Goal: Use online tool/utility: Utilize a website feature to perform a specific function

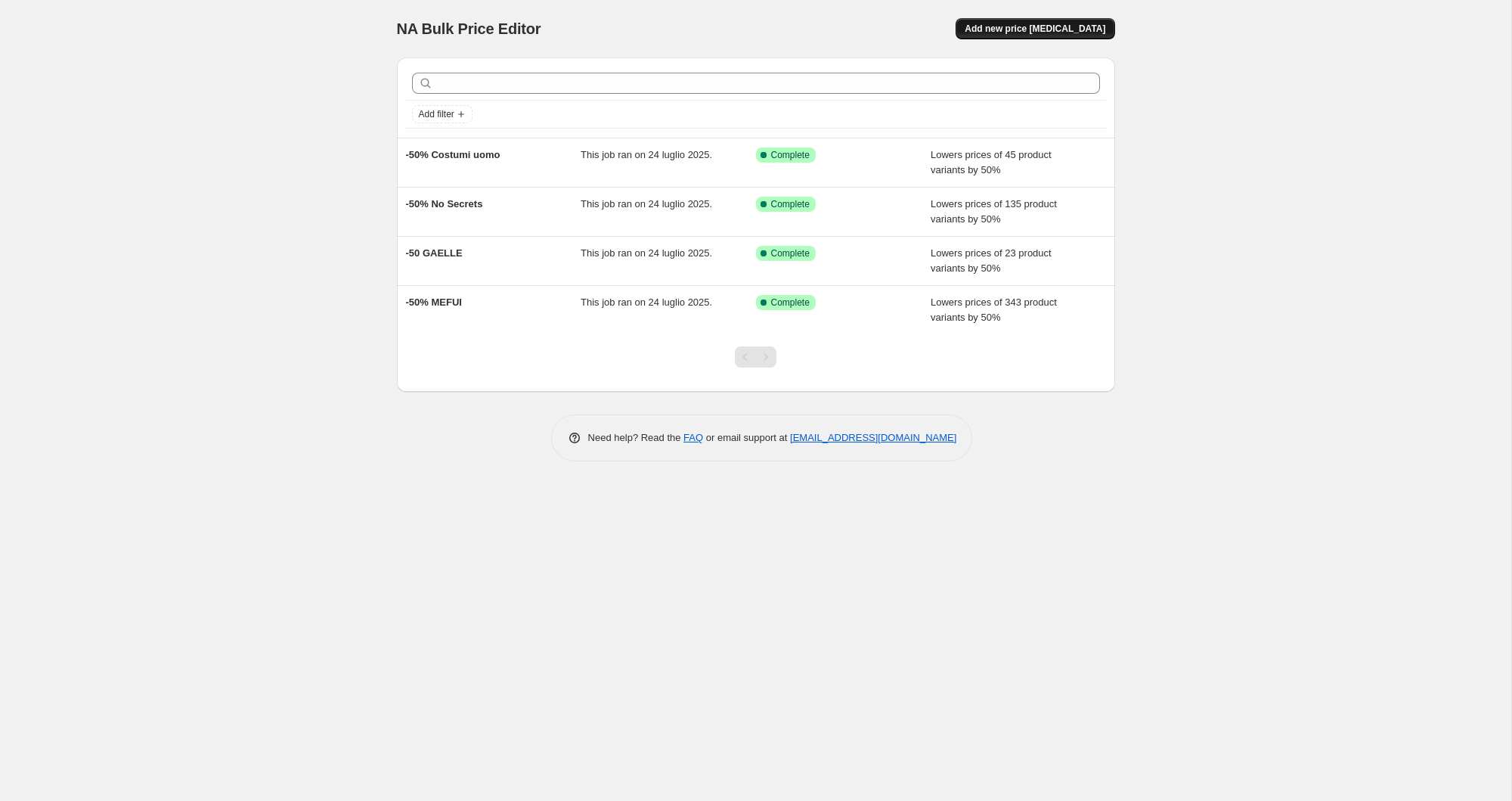
click at [1009, 27] on span "Add new price [MEDICAL_DATA]" at bounding box center [1035, 28] width 141 height 12
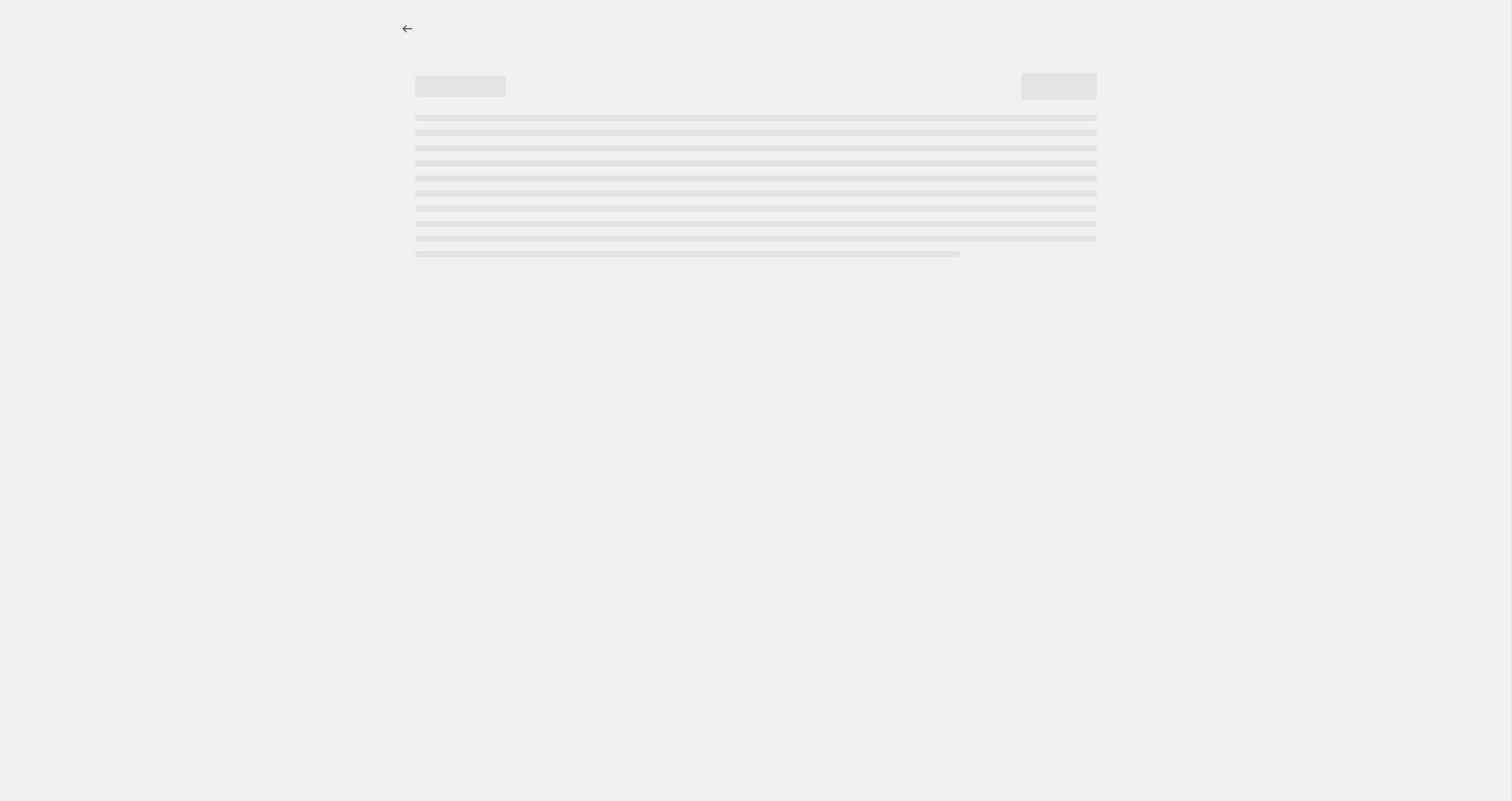
select select "percentage"
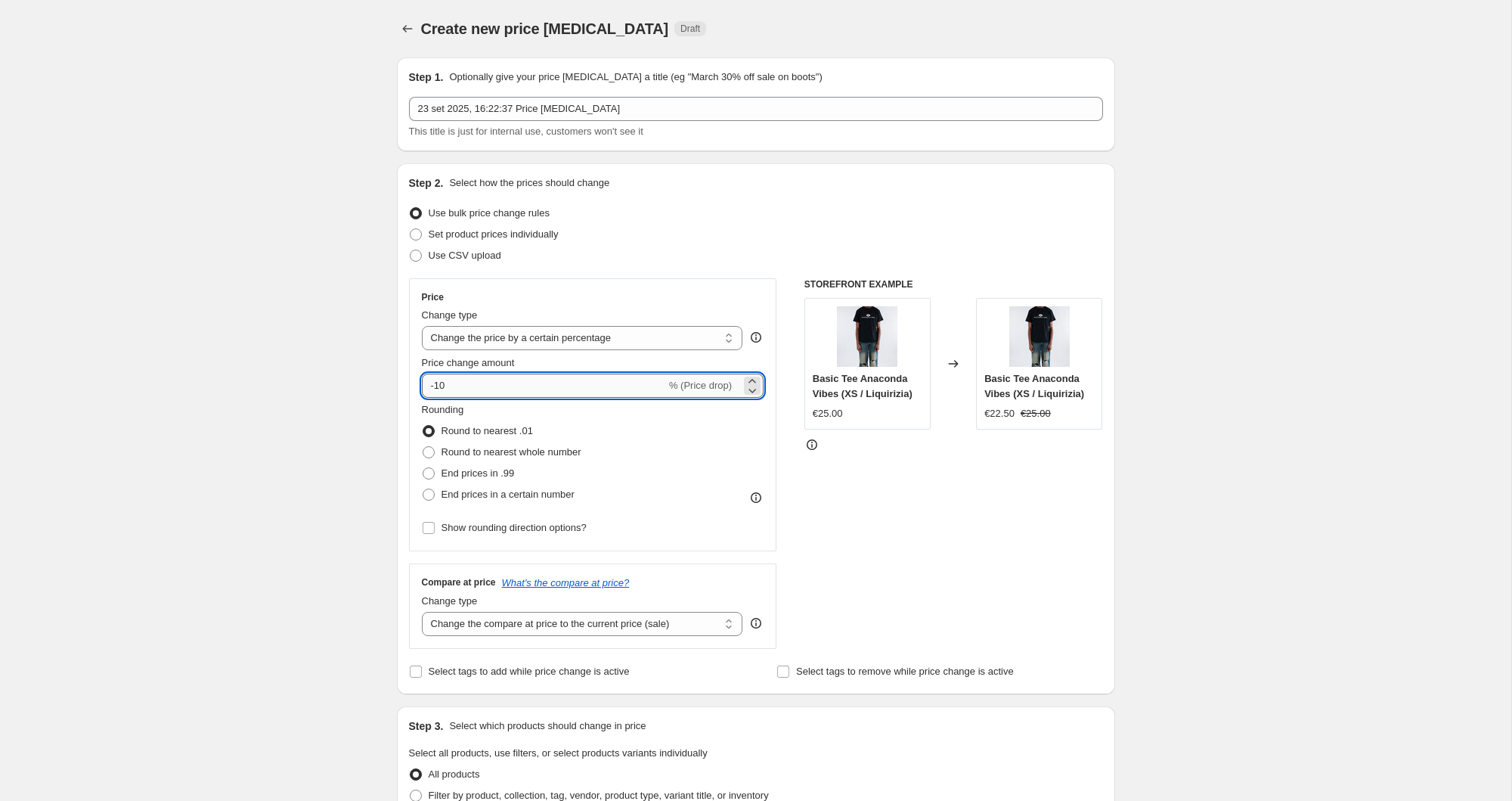
click at [510, 396] on input "-10" at bounding box center [544, 386] width 244 height 24
type input "-30"
click at [393, 460] on div "Step 1. Optionally give your price [MEDICAL_DATA] a title (eg "March 30% off sa…" at bounding box center [750, 732] width 731 height 1374
click at [402, 31] on icon "Price change jobs" at bounding box center [407, 28] width 15 height 15
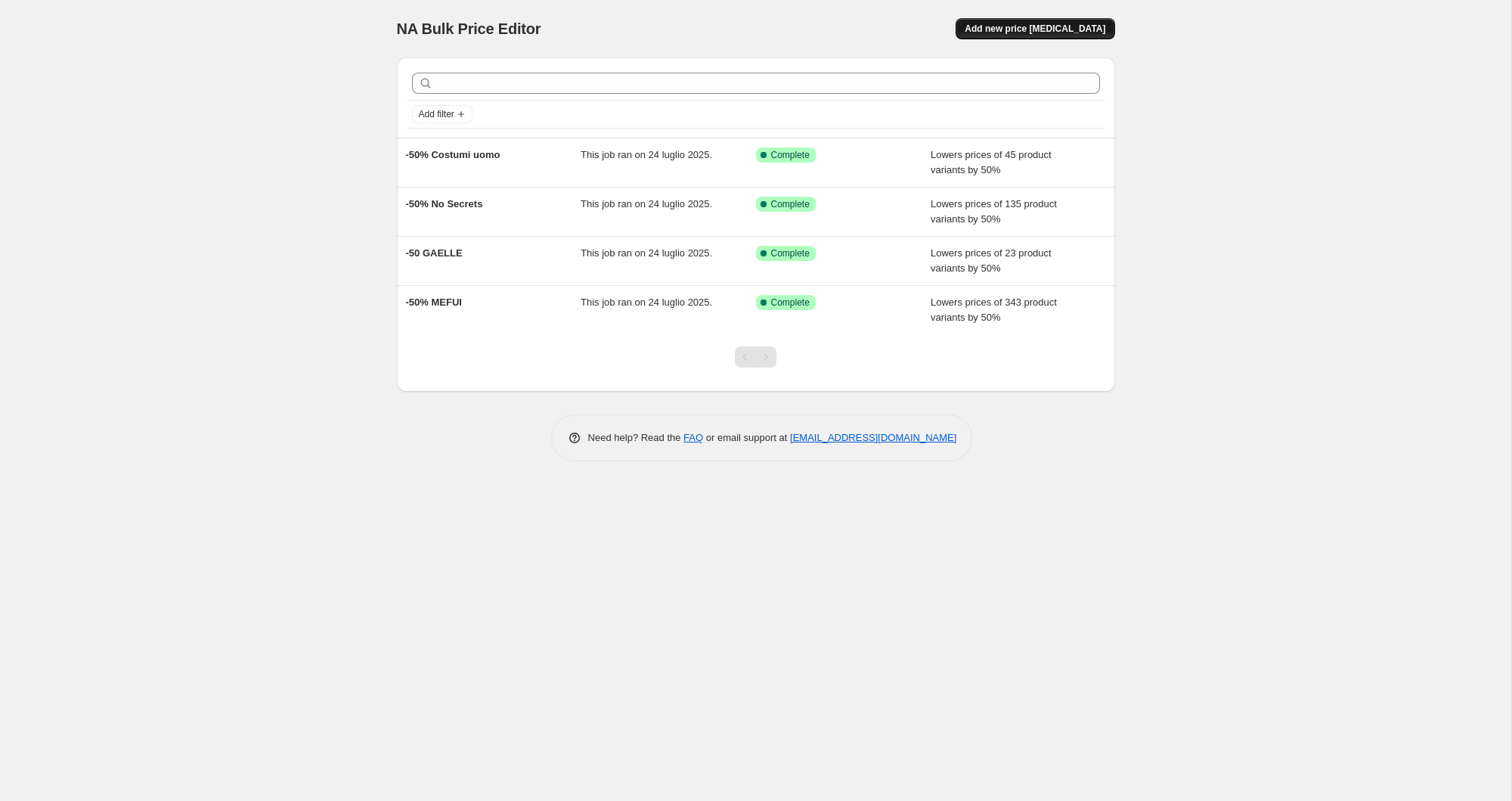
click at [1051, 26] on span "Add new price [MEDICAL_DATA]" at bounding box center [1035, 28] width 141 height 12
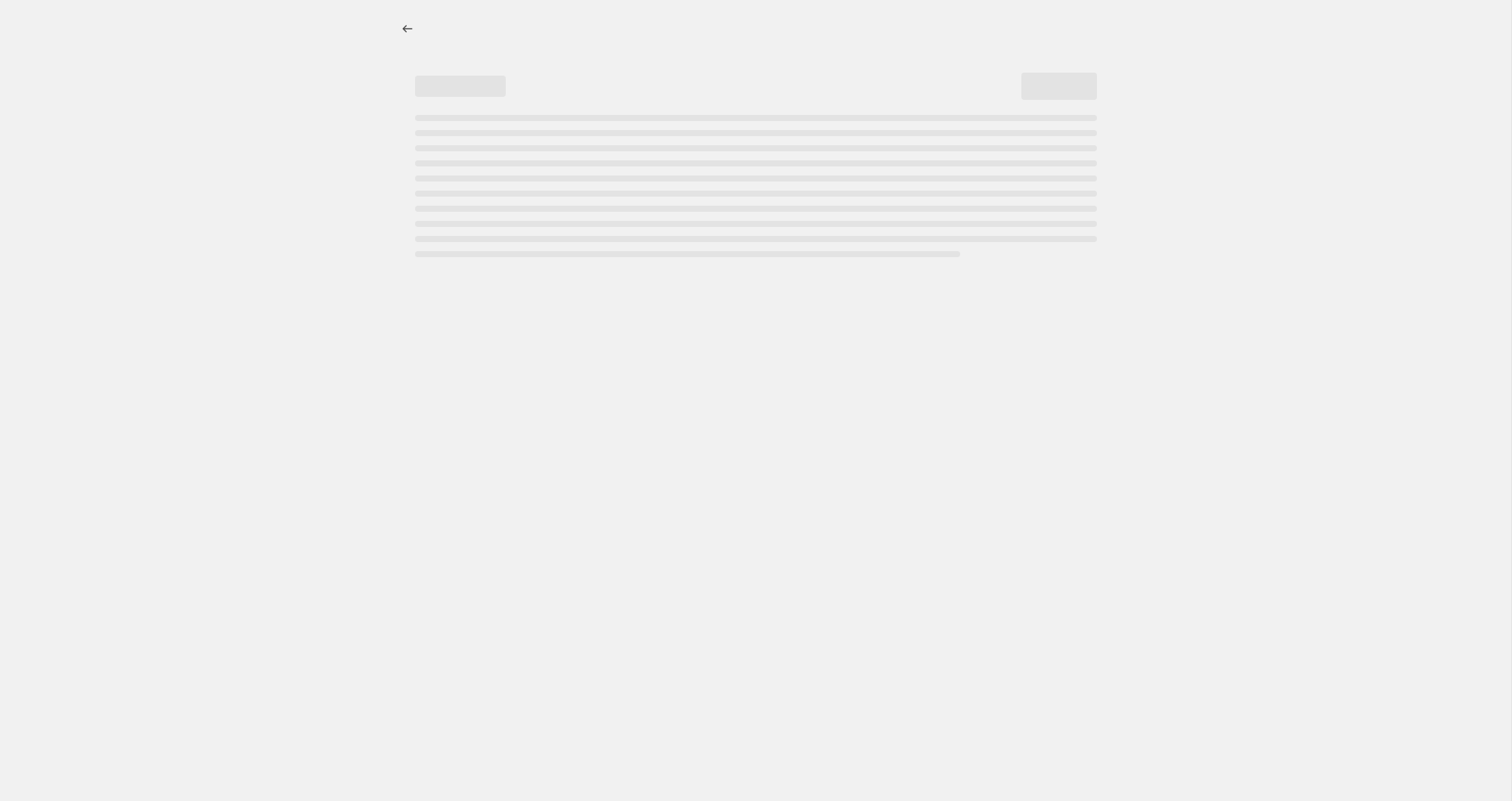
select select "percentage"
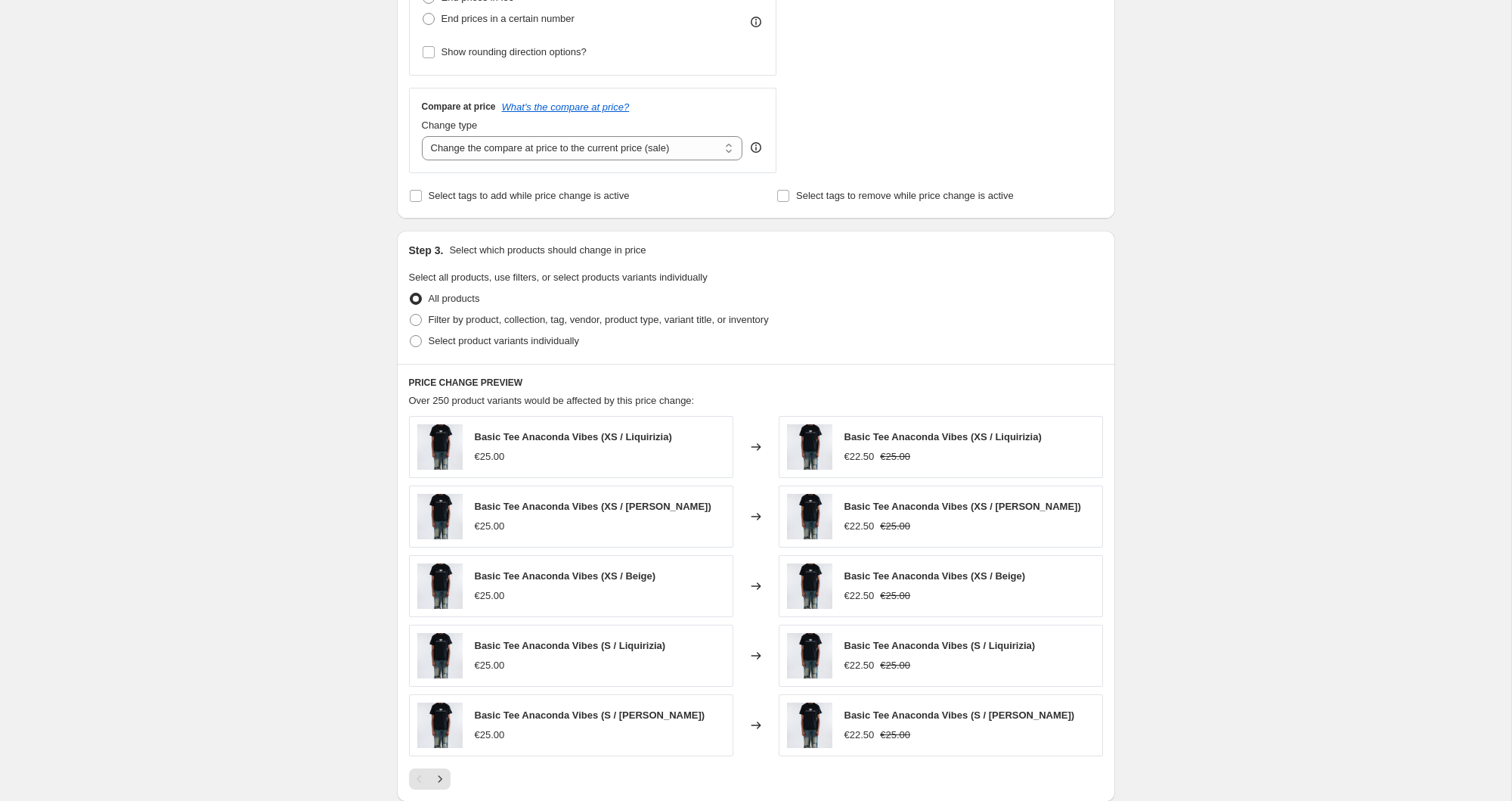
scroll to position [447, 0]
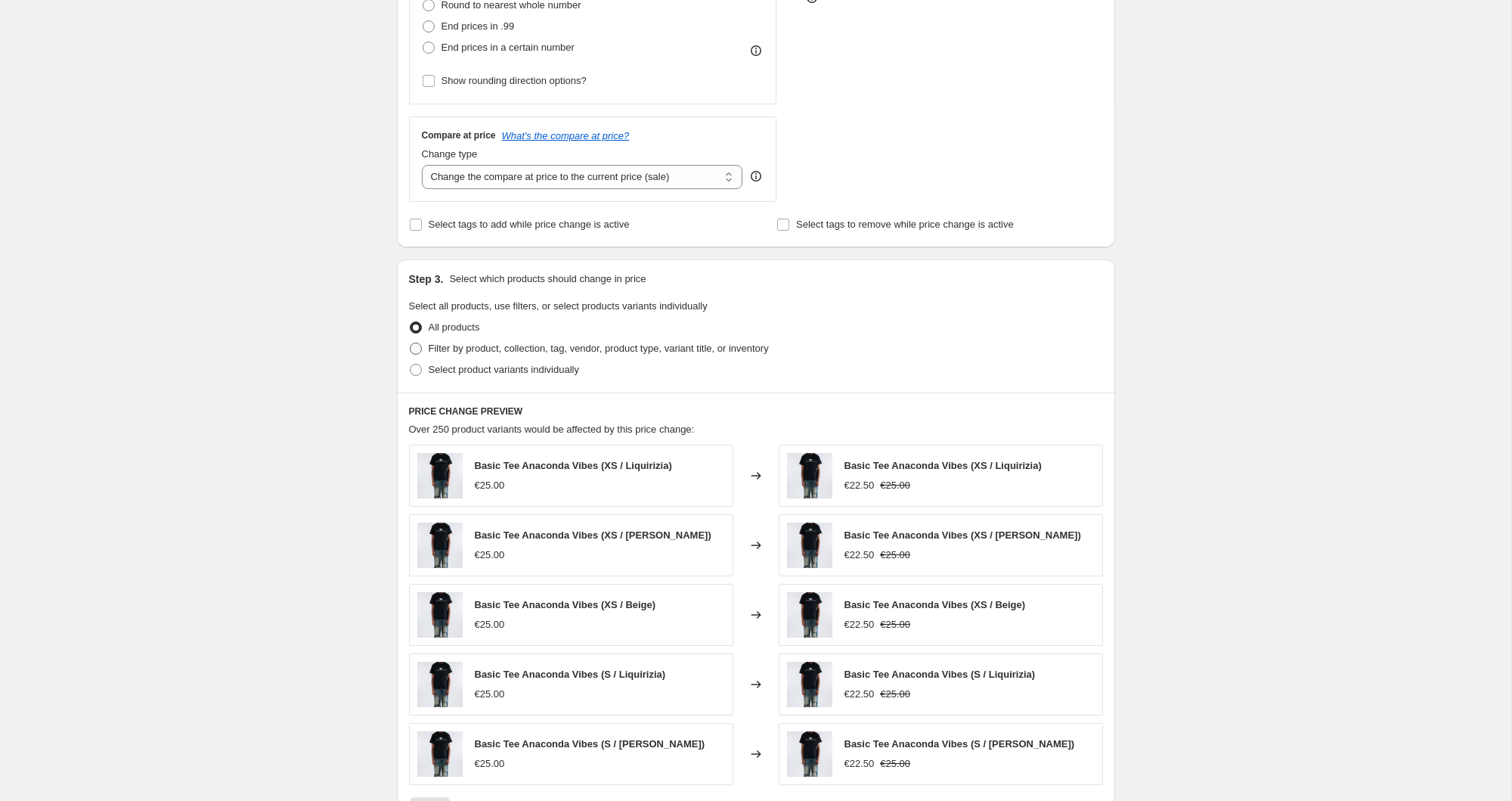
click at [441, 349] on span "Filter by product, collection, tag, vendor, product type, variant title, or inv…" at bounding box center [599, 348] width 340 height 12
click at [411, 344] on input "Filter by product, collection, tag, vendor, product type, variant title, or inv…" at bounding box center [410, 343] width 1 height 1
radio input "true"
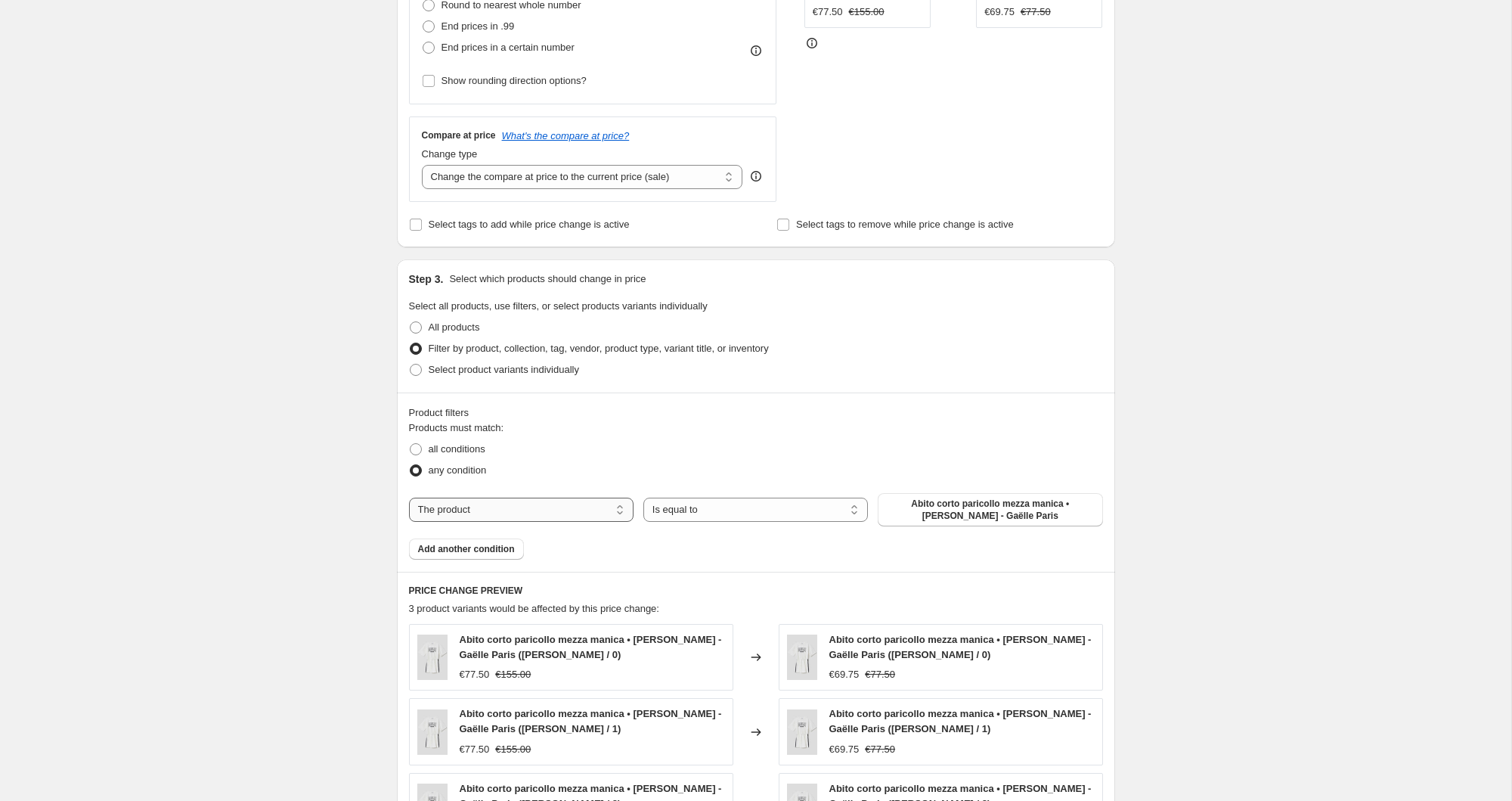
click at [511, 518] on select "The product The product's collection The product's tag The product's vendor The…" at bounding box center [521, 509] width 225 height 24
select select "collection"
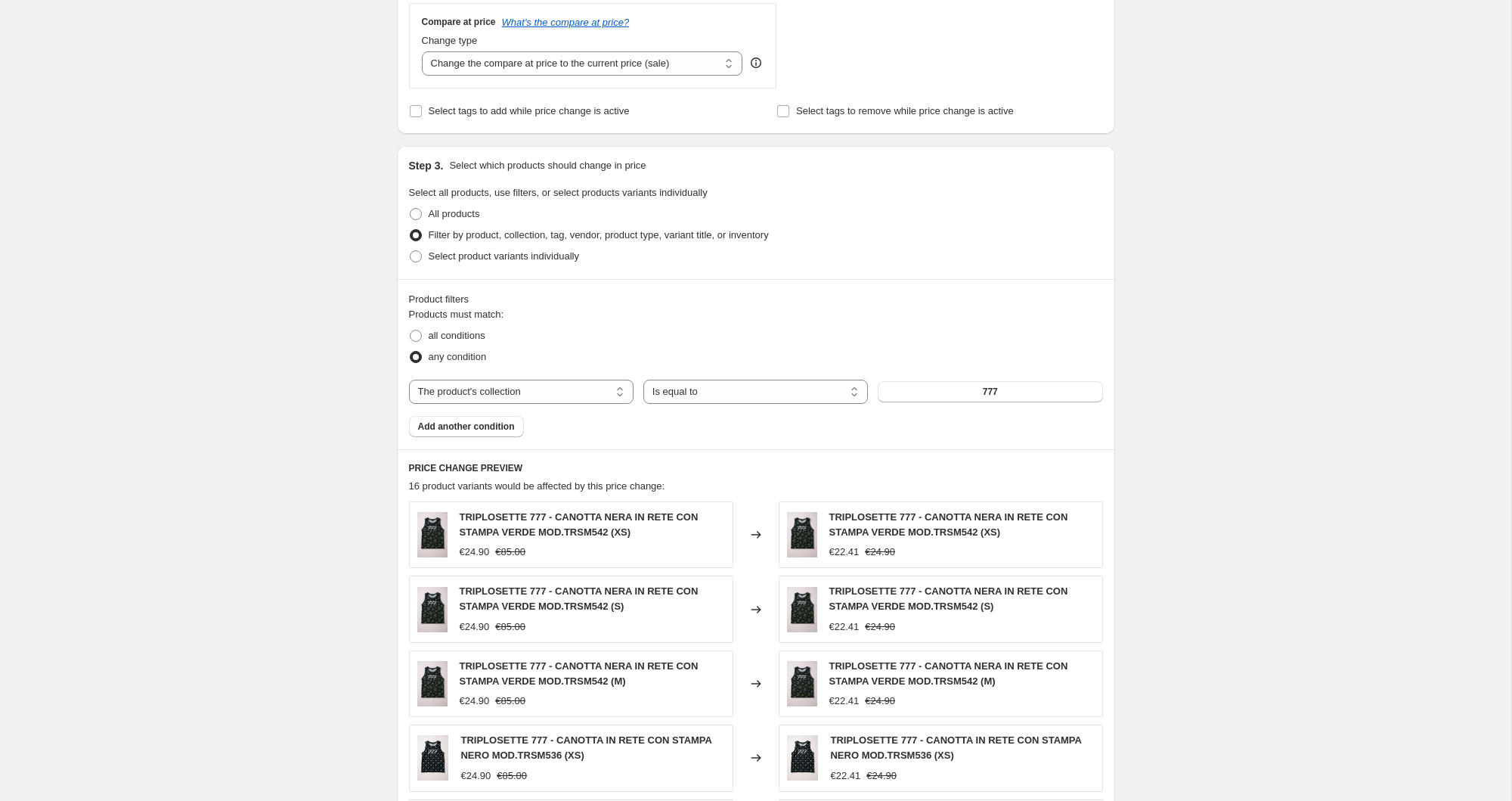
scroll to position [568, 0]
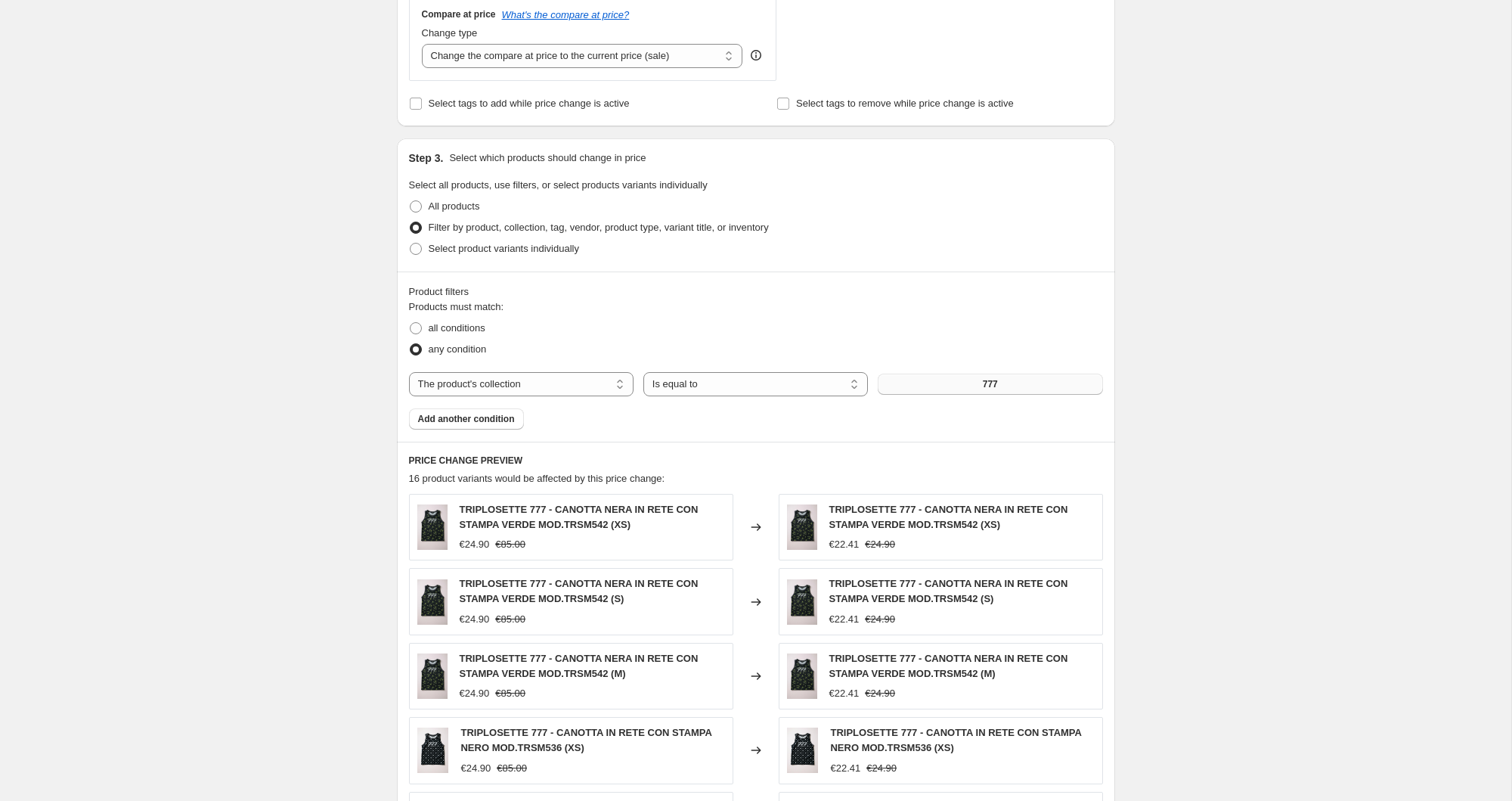
click at [988, 375] on button "777" at bounding box center [991, 384] width 225 height 21
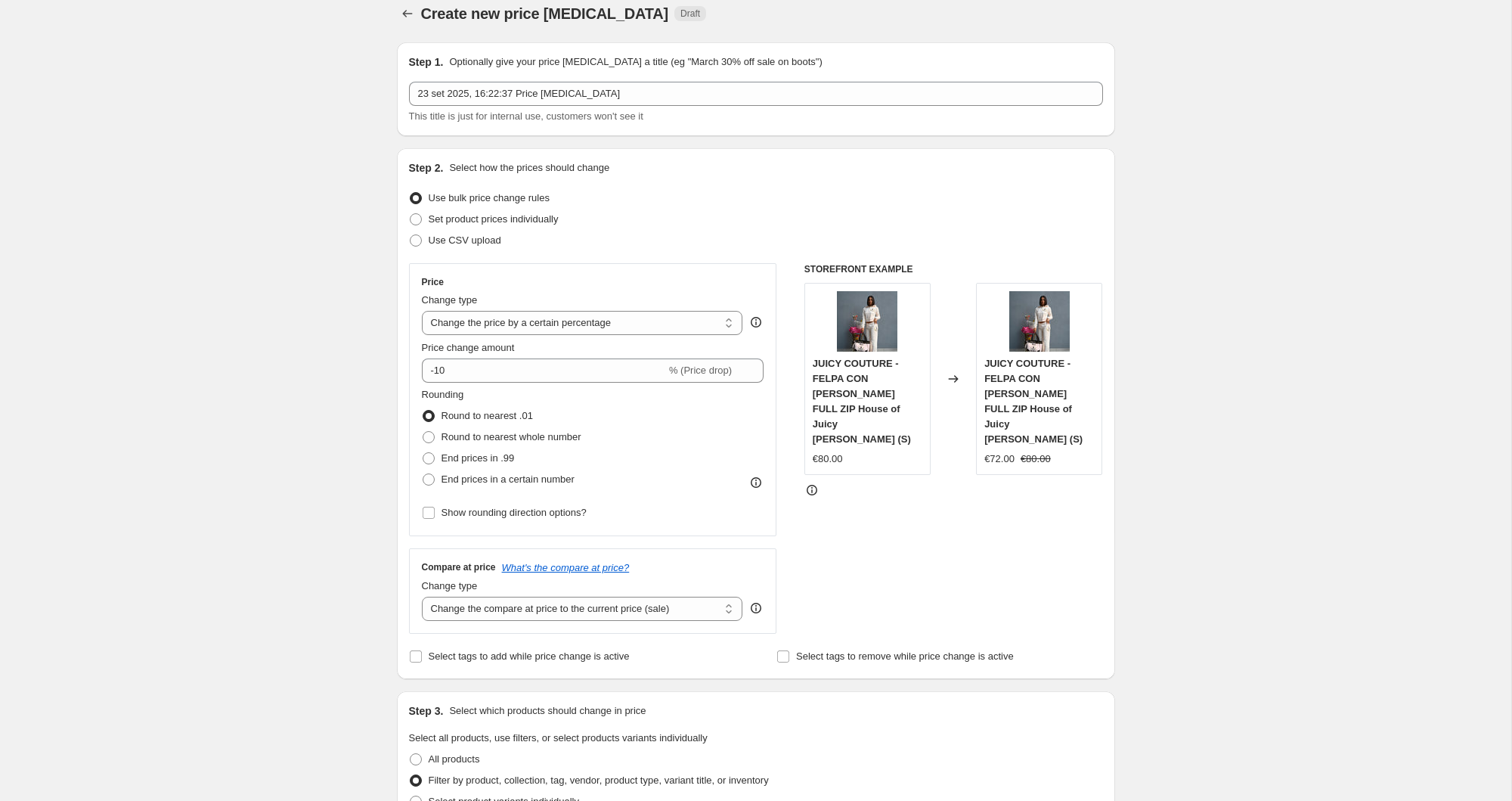
scroll to position [0, 0]
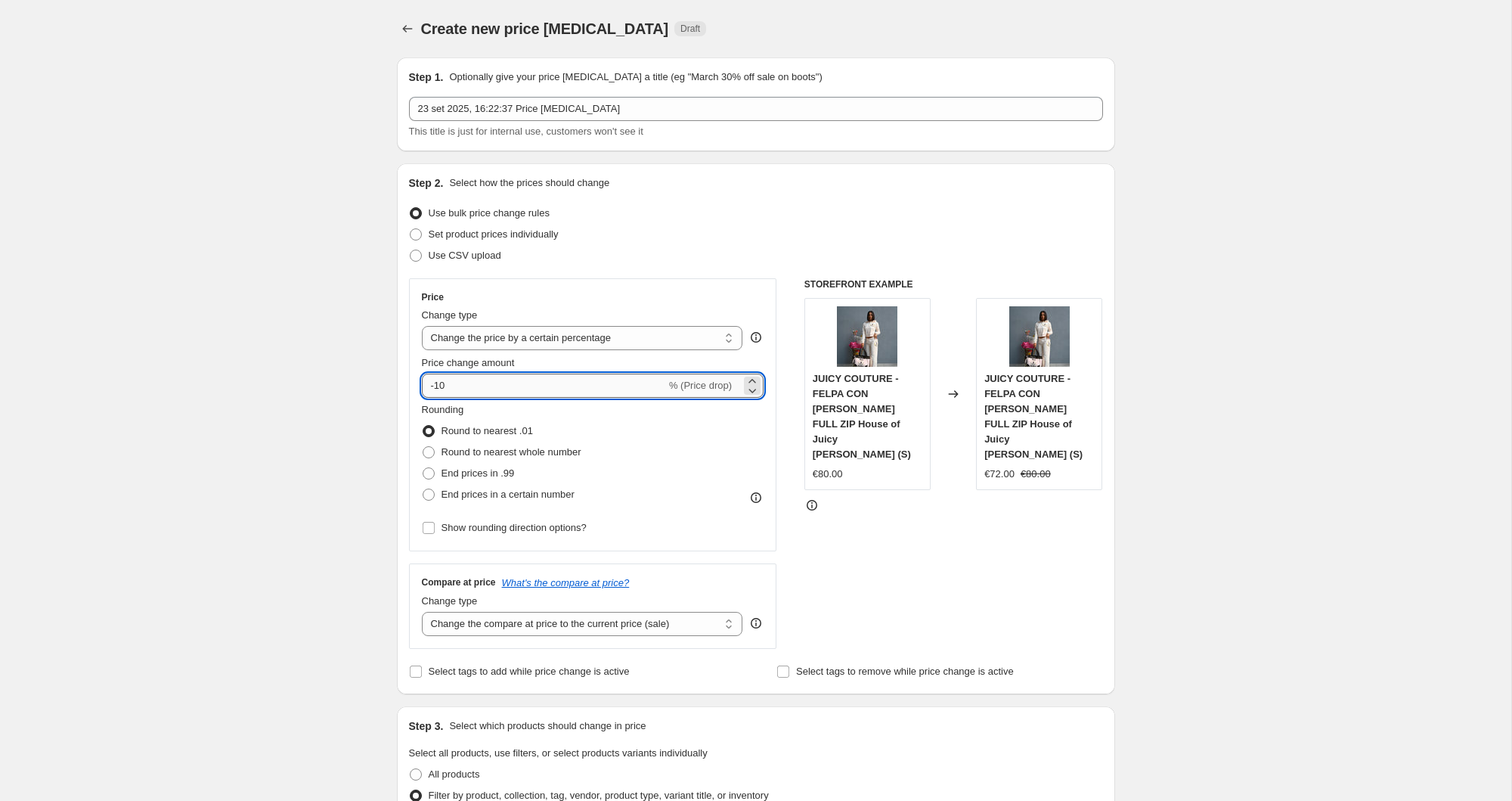
click at [458, 383] on input "-10" at bounding box center [544, 386] width 244 height 24
click at [439, 386] on input "-10" at bounding box center [544, 386] width 244 height 24
drag, startPoint x: 451, startPoint y: 385, endPoint x: 462, endPoint y: 383, distance: 11.2
click at [462, 383] on input "-30" at bounding box center [544, 386] width 244 height 24
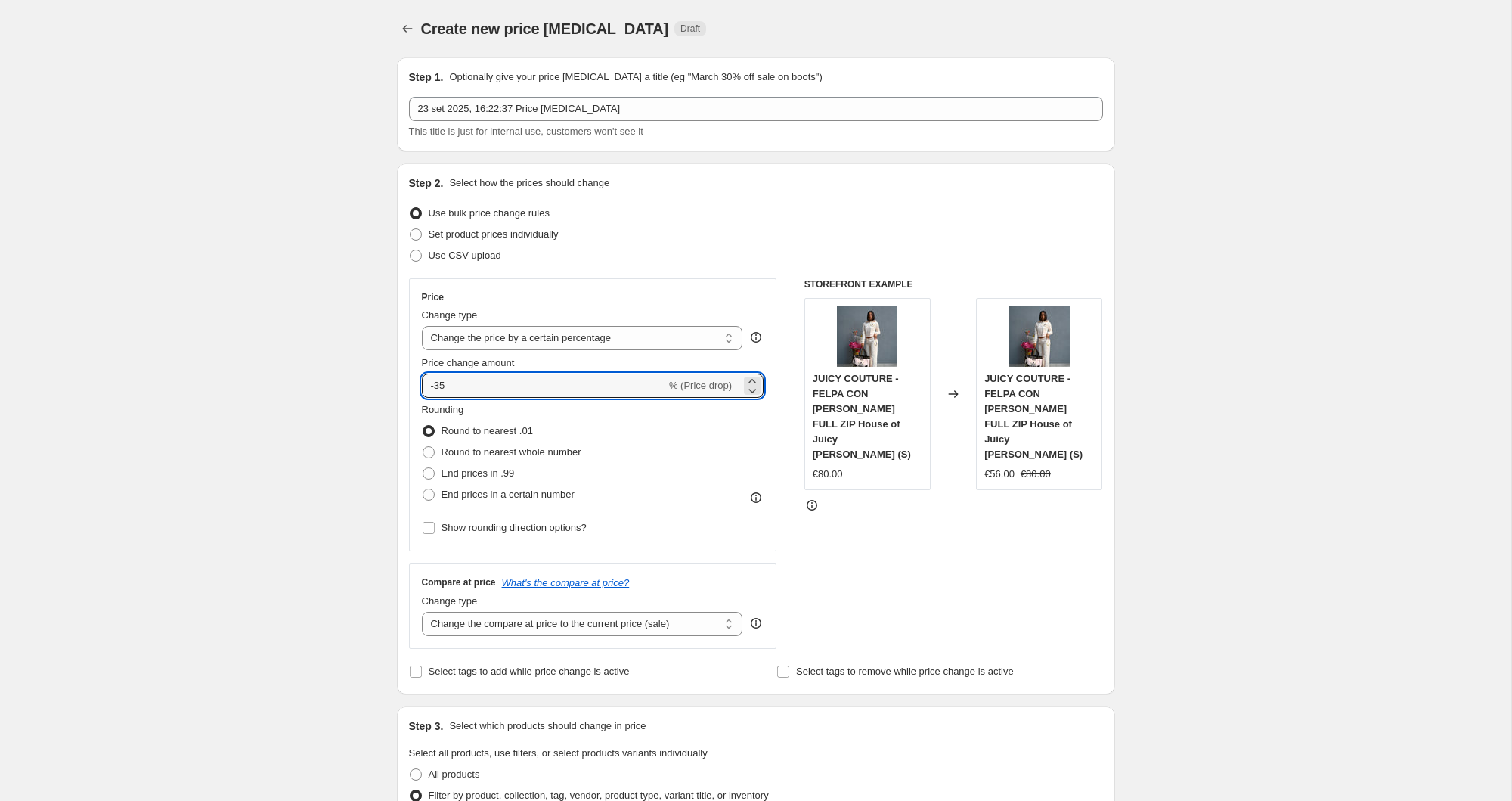
click at [507, 385] on input "-35" at bounding box center [544, 386] width 244 height 24
click at [507, 382] on input "-36" at bounding box center [544, 386] width 244 height 24
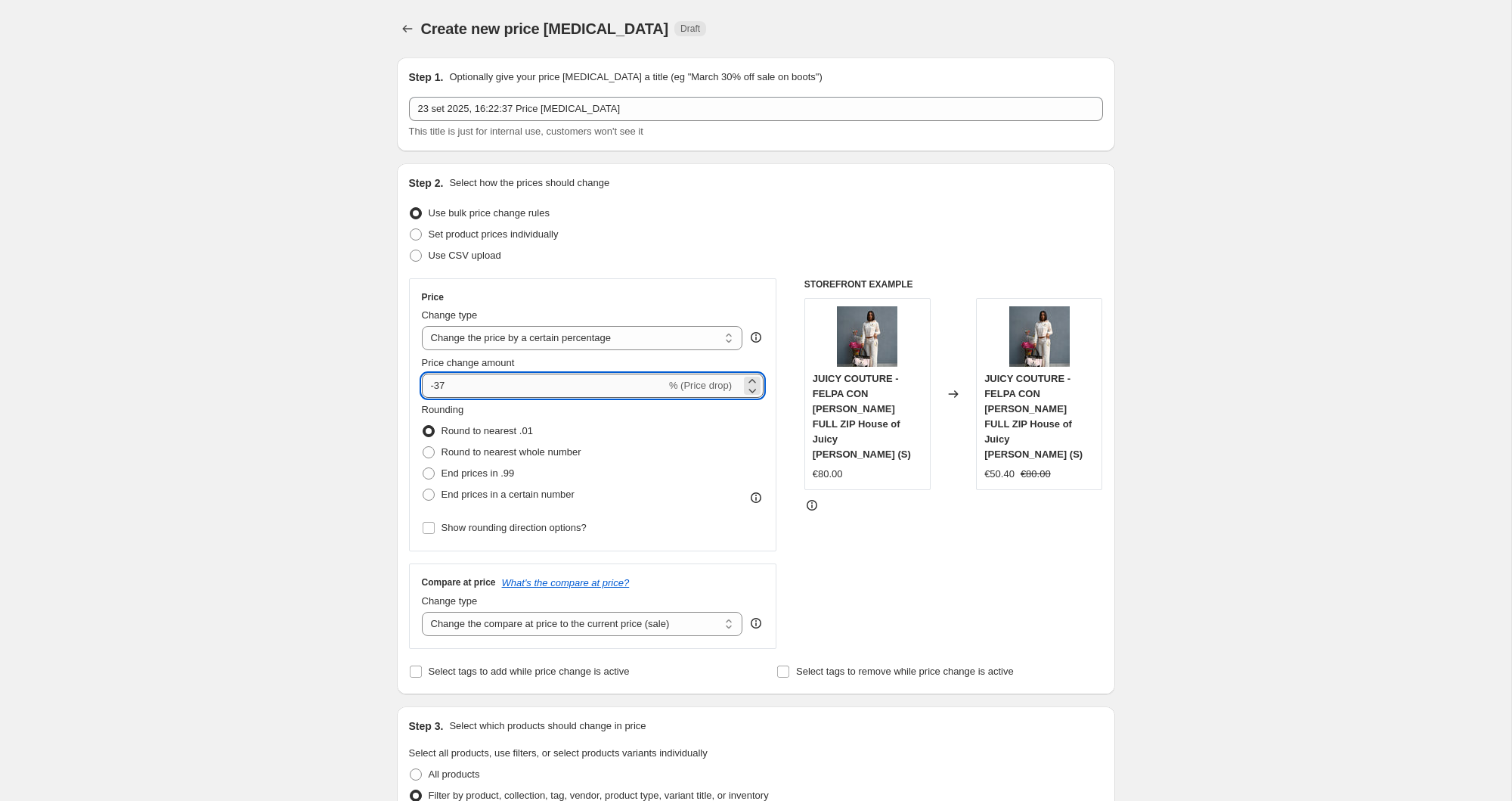
click at [465, 377] on input "-37" at bounding box center [544, 386] width 244 height 24
type input "-35"
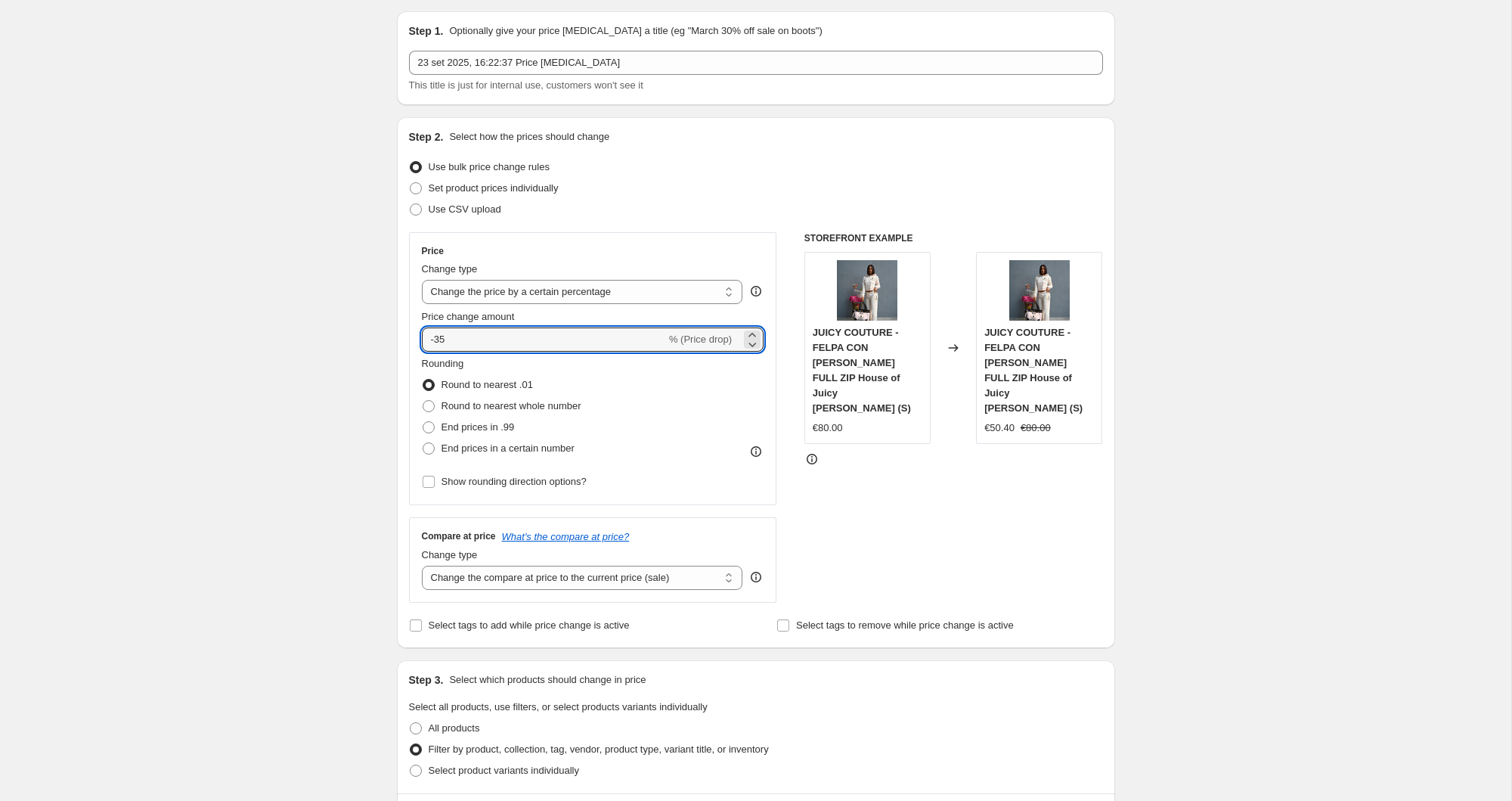
click at [251, 569] on div "Create new price [MEDICAL_DATA]. This page is ready Create new price [MEDICAL_D…" at bounding box center [756, 806] width 1511 height 1706
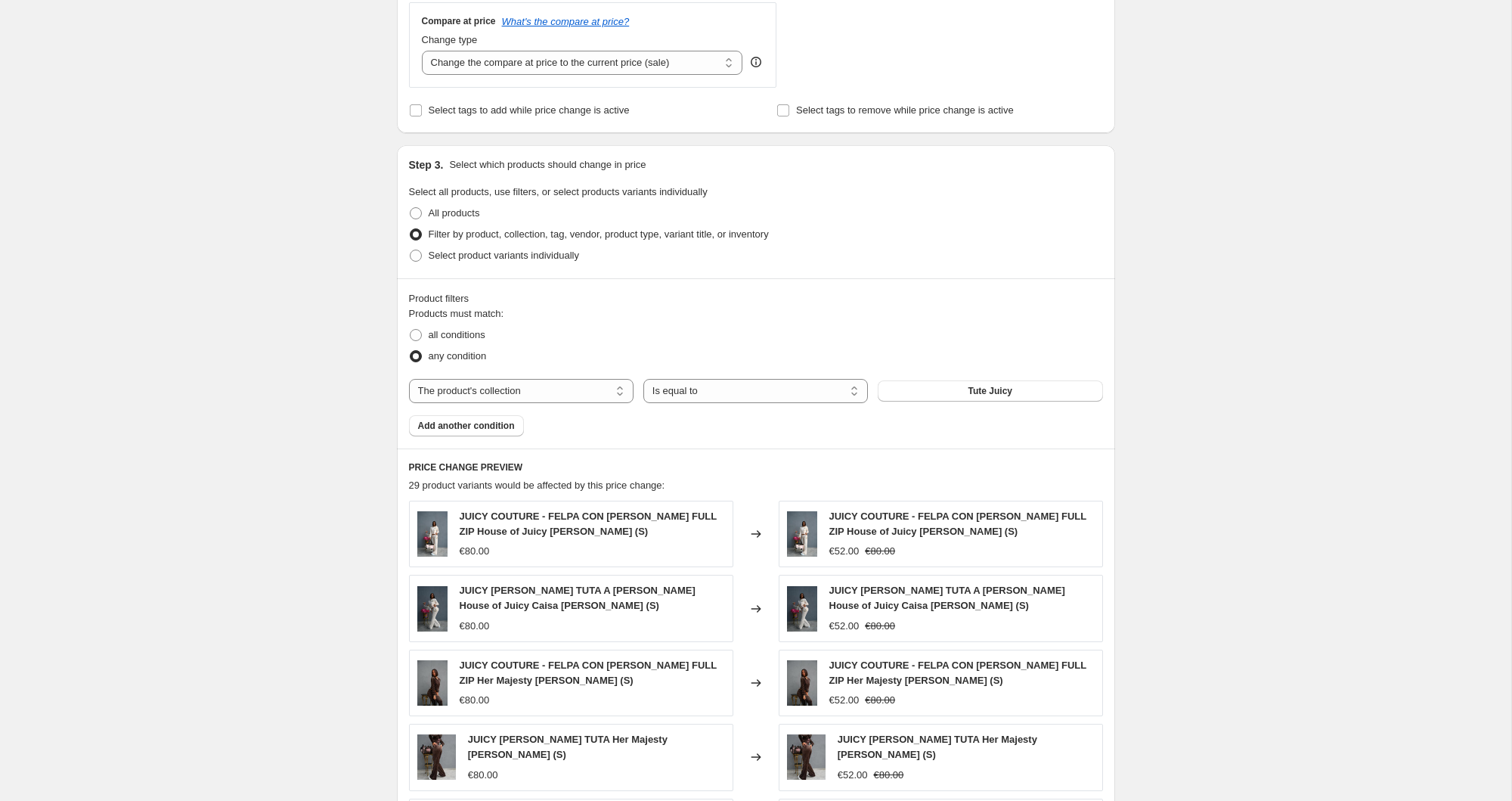
scroll to position [906, 0]
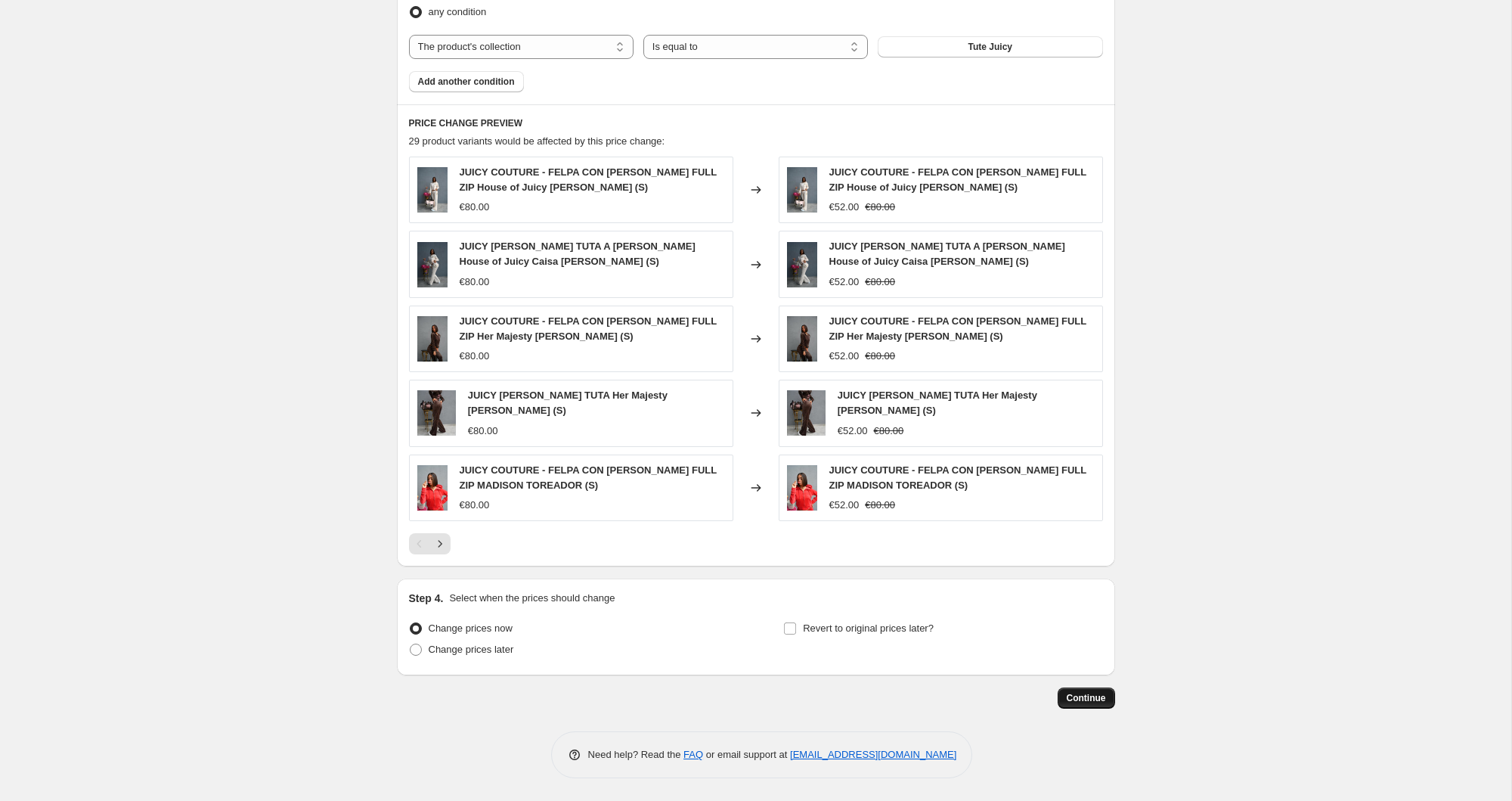
click at [1097, 703] on span "Continue" at bounding box center [1087, 697] width 39 height 12
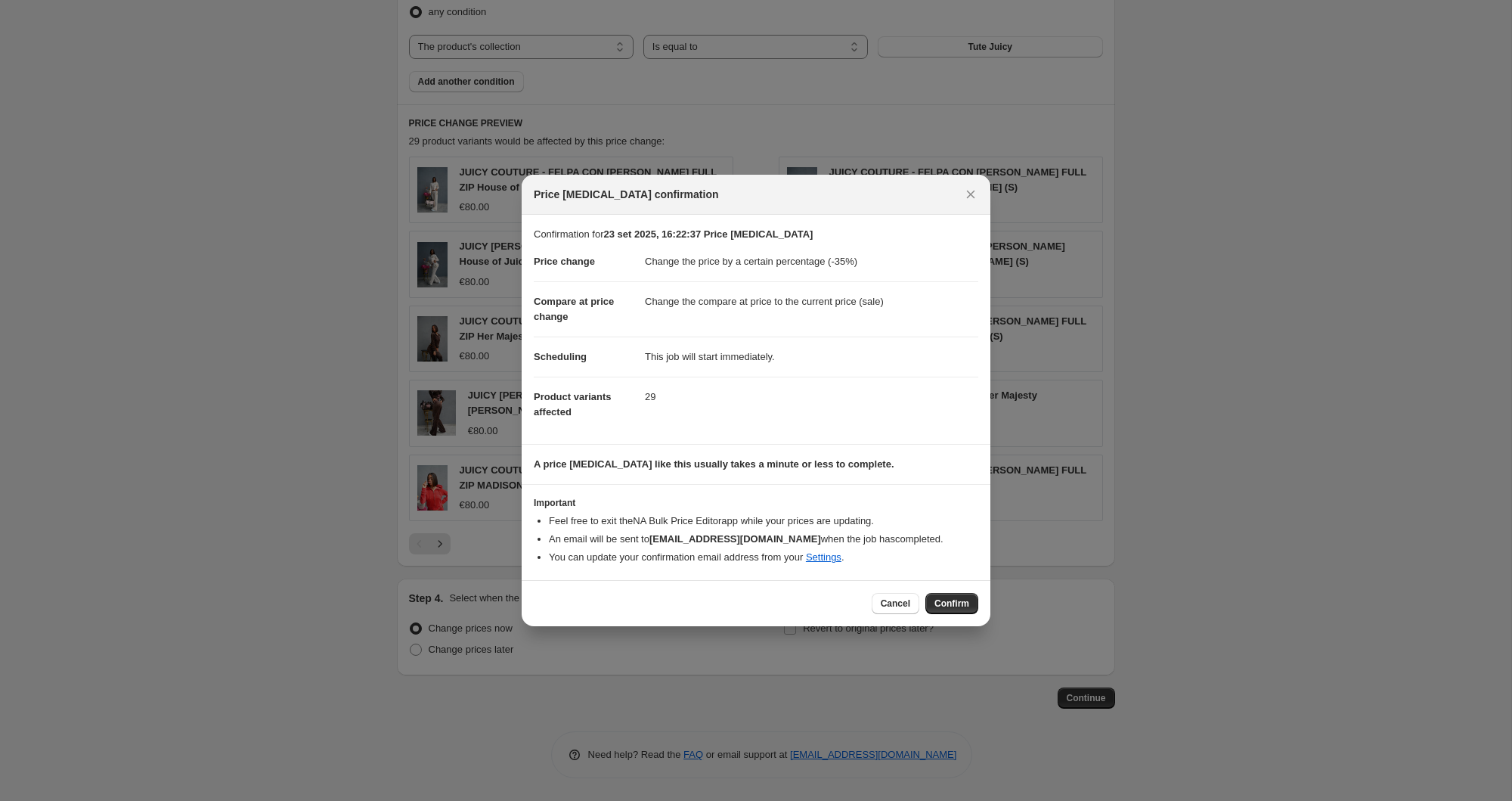
click at [937, 607] on span "Confirm" at bounding box center [952, 603] width 35 height 12
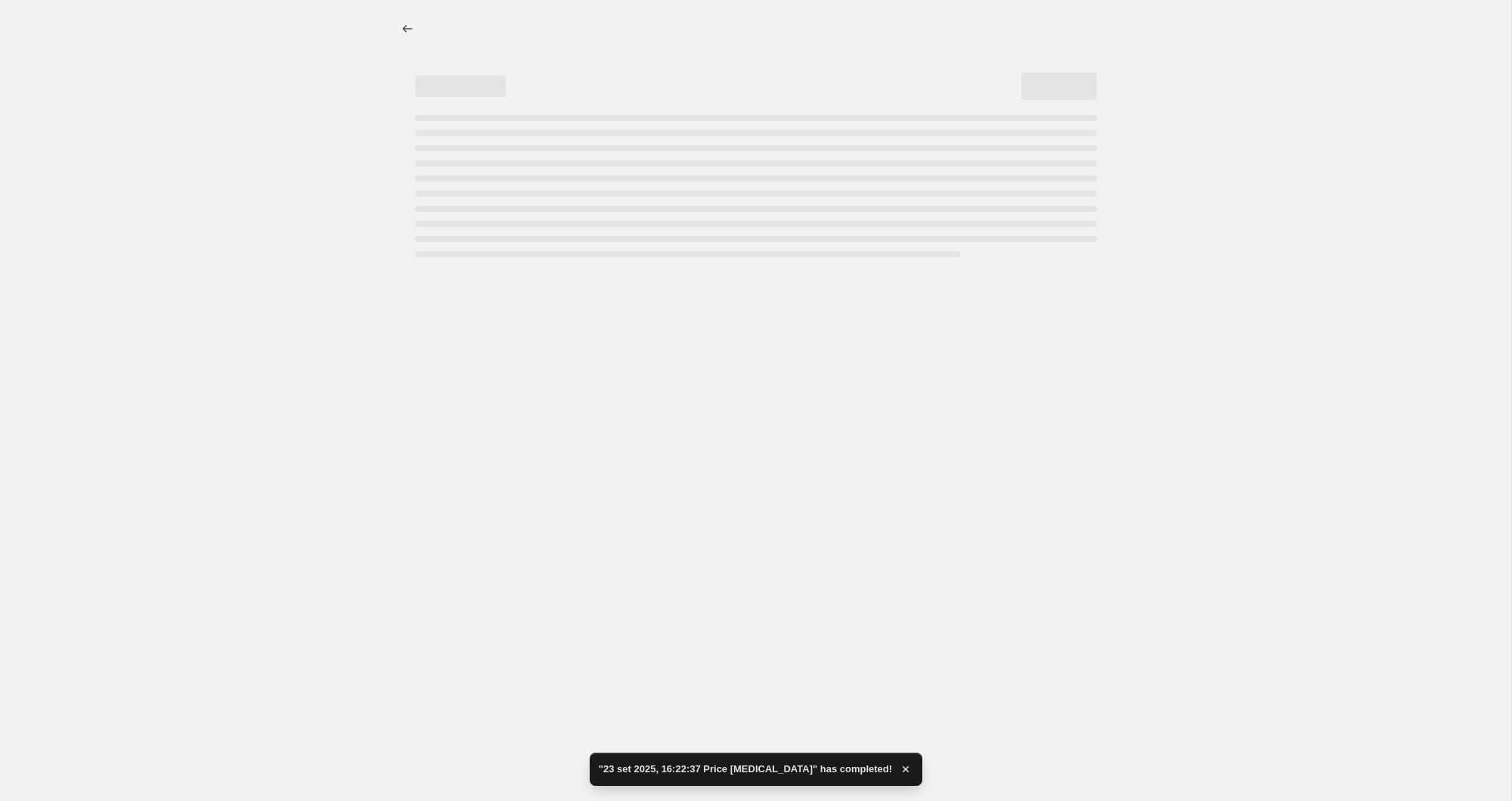
select select "percentage"
select select "collection"
